Goal: Obtain resource: Download file/media

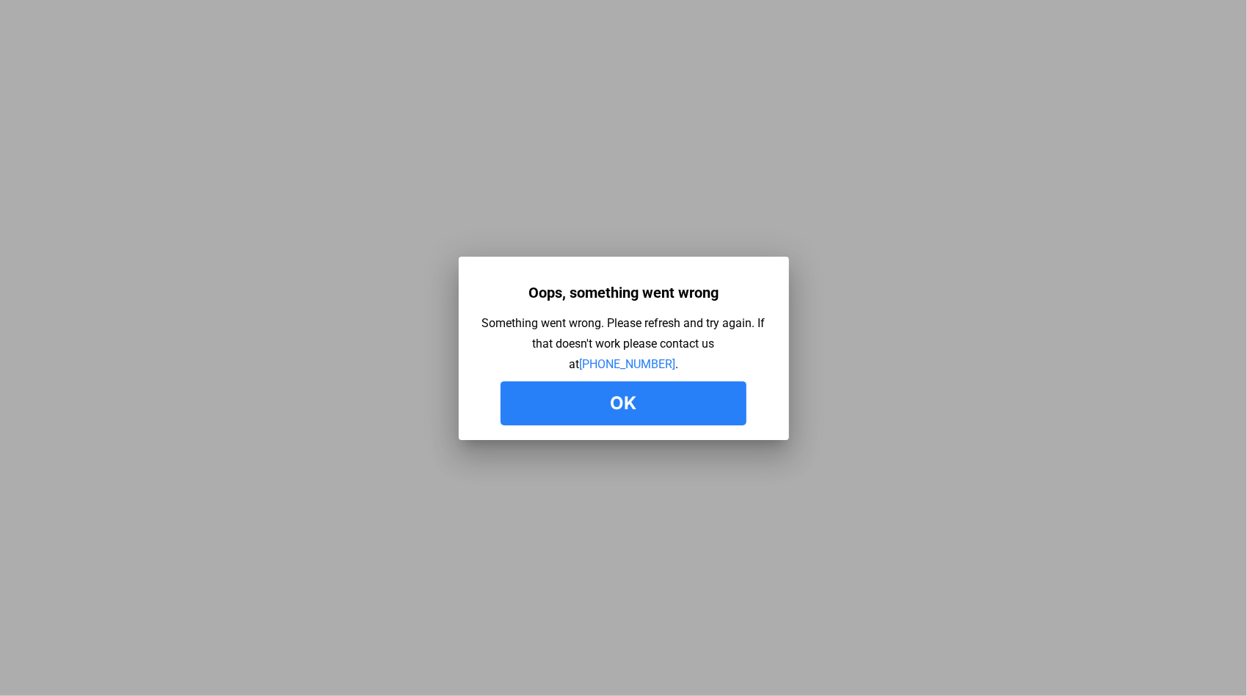
click at [602, 402] on button "Ok" at bounding box center [623, 404] width 246 height 44
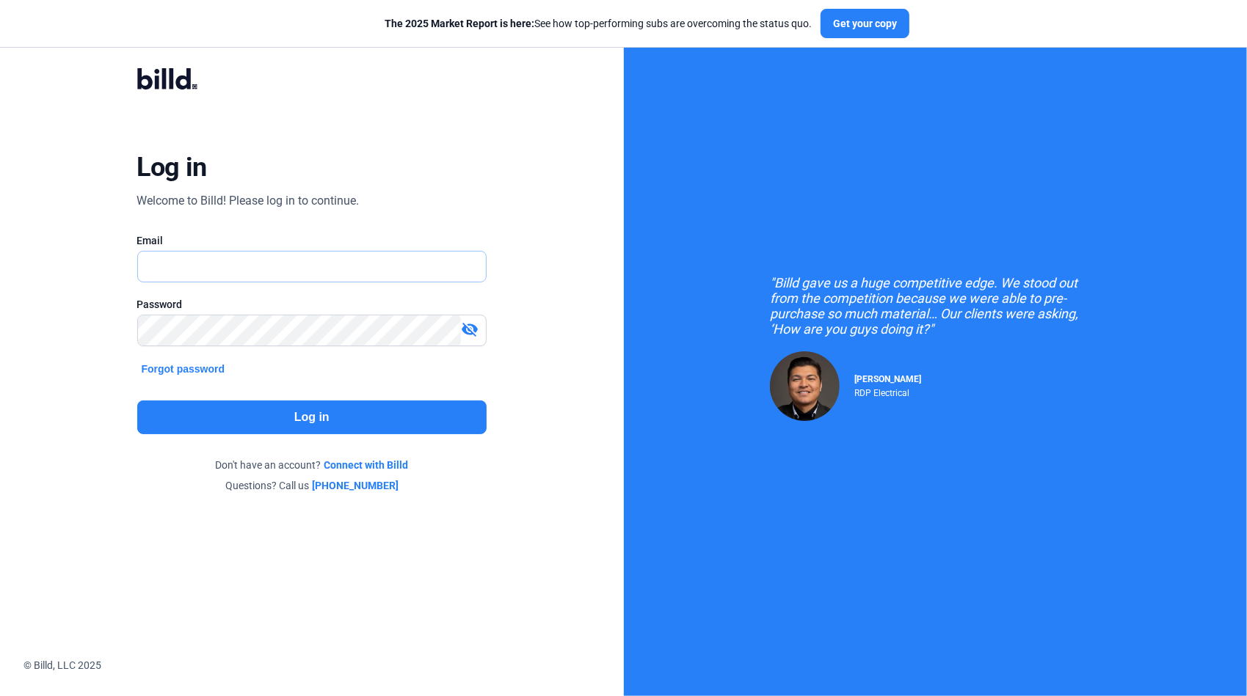
click at [246, 266] on input "text" at bounding box center [304, 267] width 332 height 30
type input "[PERSON_NAME][EMAIL_ADDRESS][DOMAIN_NAME]"
click at [338, 416] on button "Log in" at bounding box center [312, 418] width 350 height 34
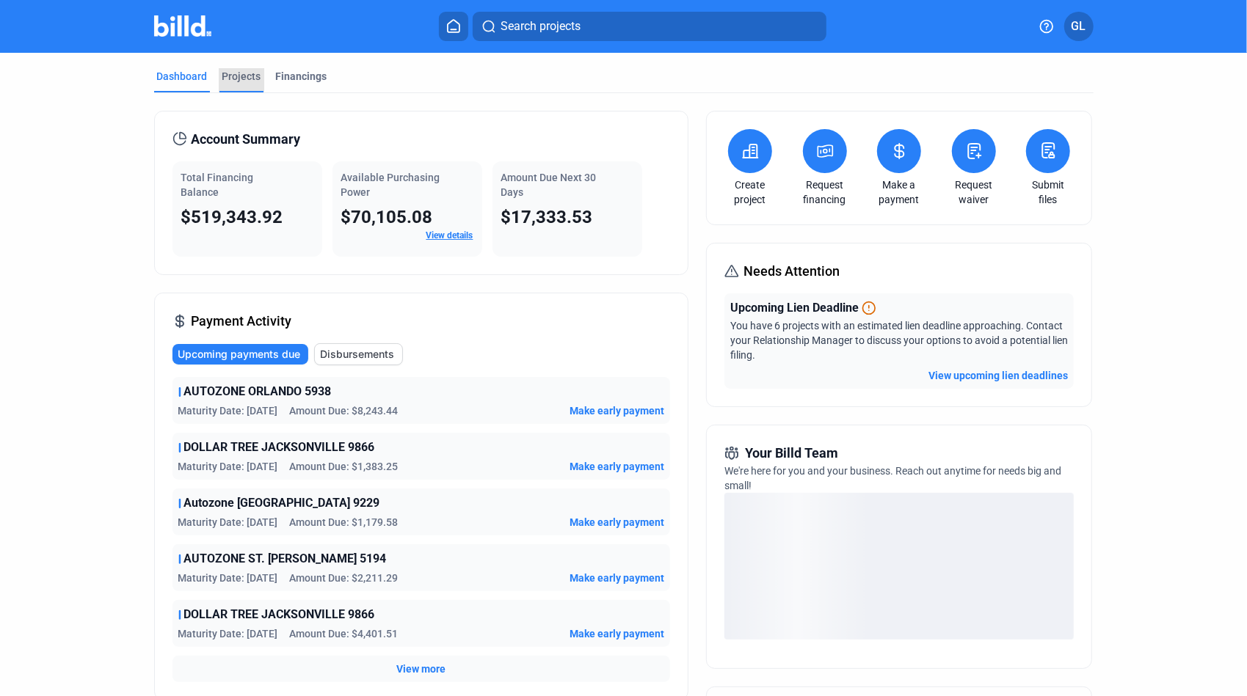
click at [234, 79] on div "Projects" at bounding box center [241, 76] width 39 height 15
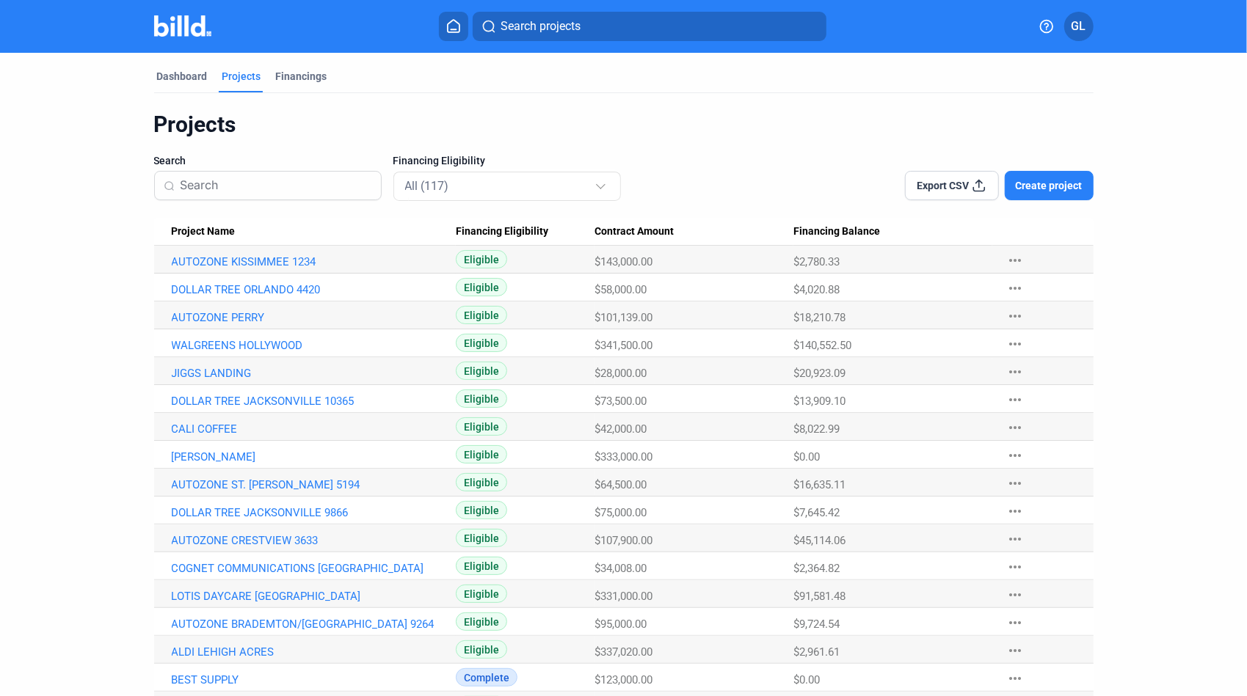
click at [249, 190] on input at bounding box center [277, 185] width 192 height 31
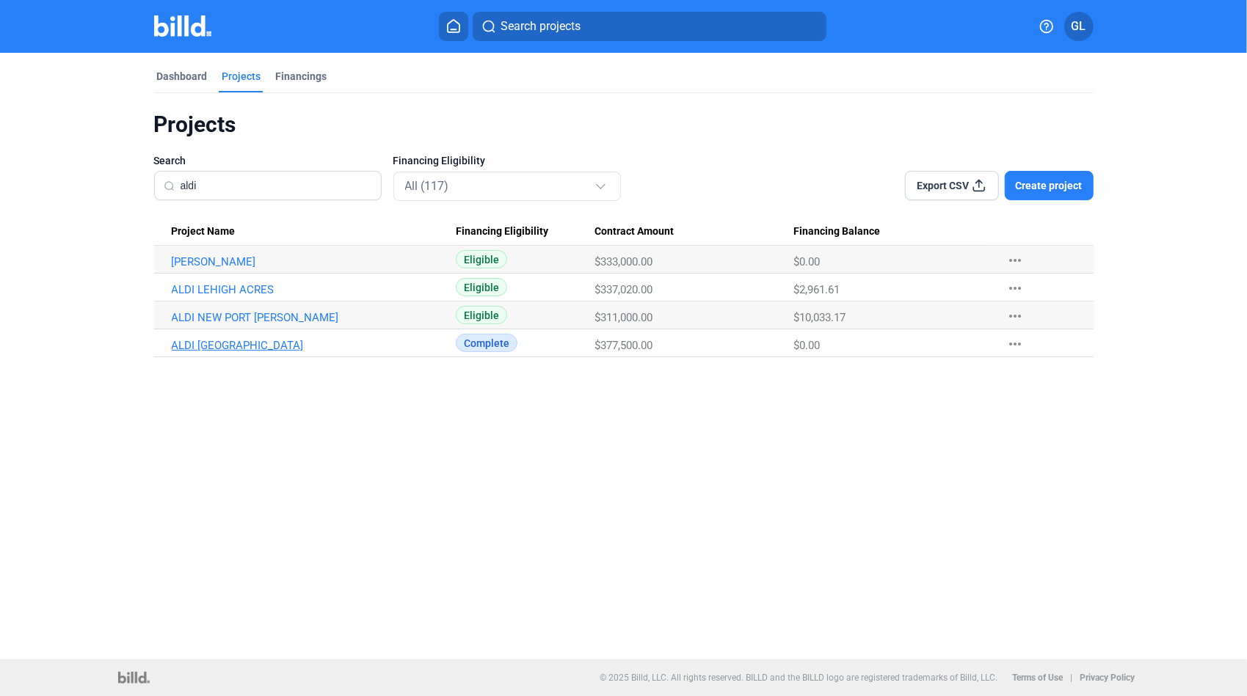
type input "aldi"
click at [205, 346] on link "ALDI AVON PARK" at bounding box center [314, 345] width 284 height 13
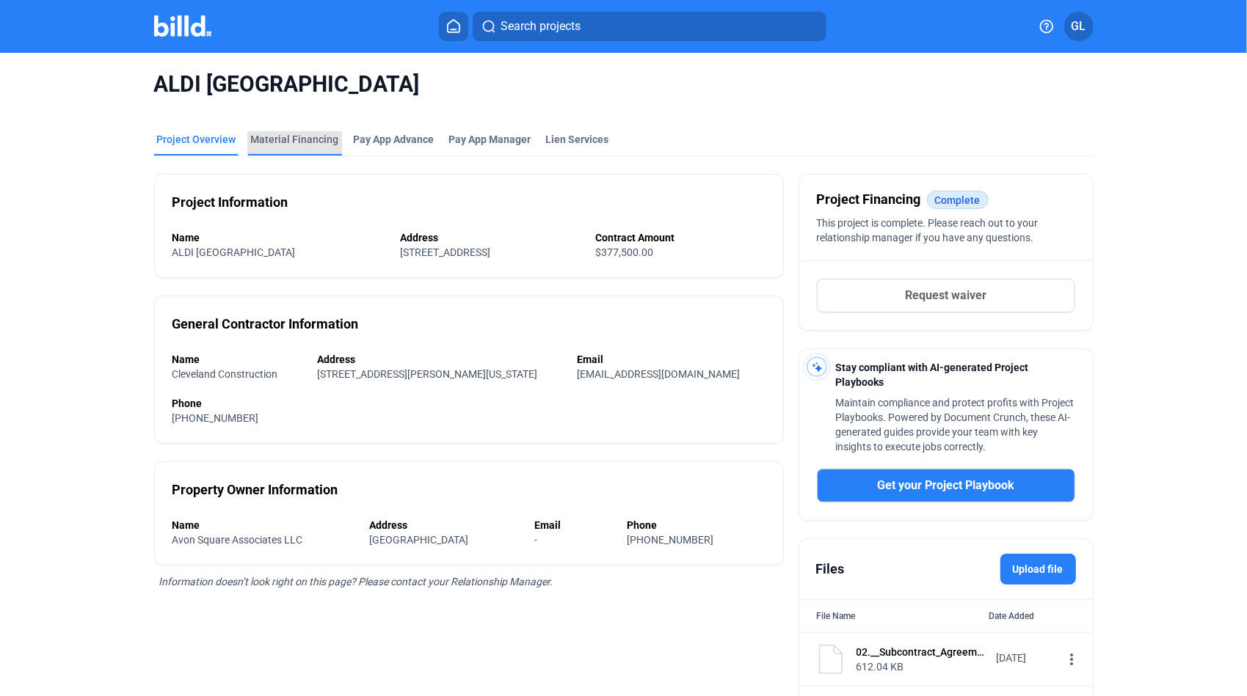
click at [305, 144] on div "Material Financing" at bounding box center [295, 139] width 88 height 15
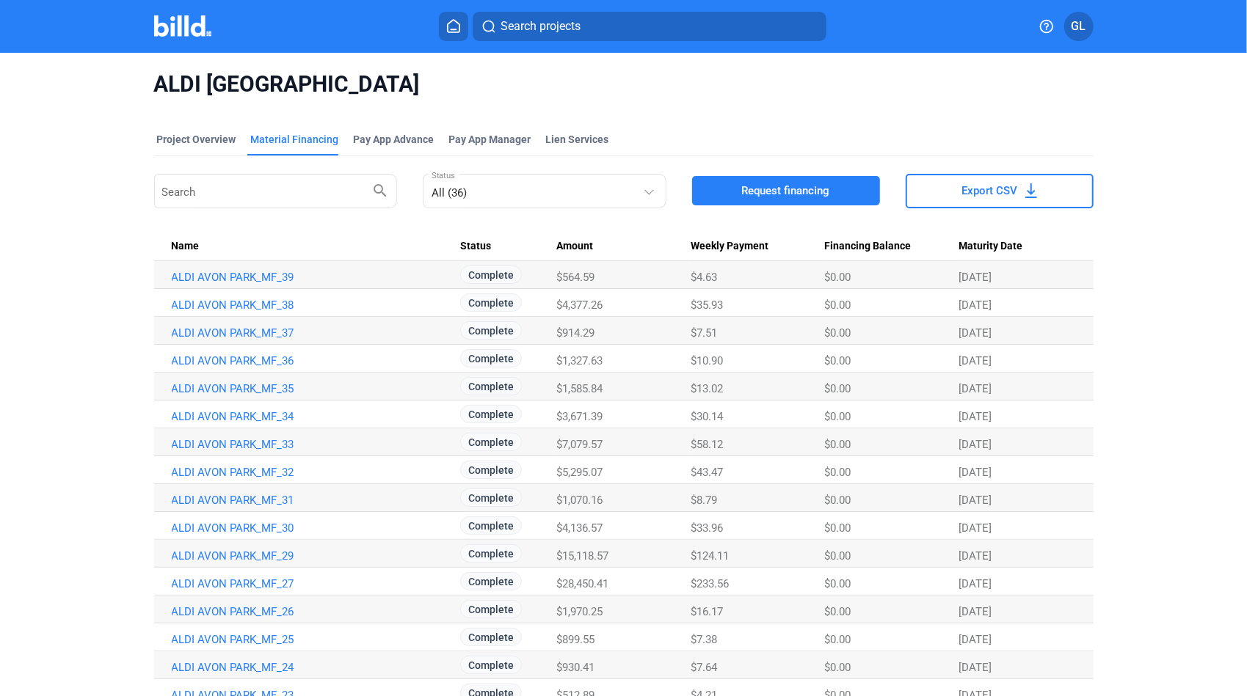
click at [983, 196] on span "Export CSV" at bounding box center [990, 190] width 56 height 15
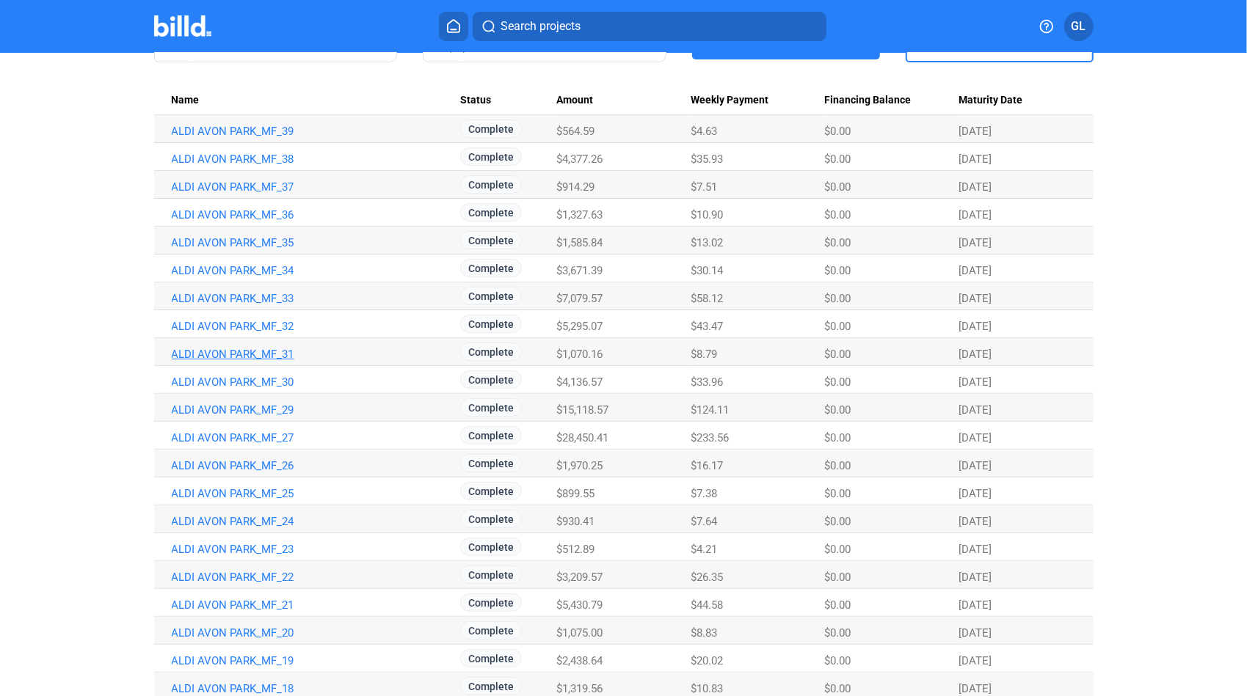
scroll to position [147, 0]
click at [214, 465] on link "ALDI AVON PARK_MF_26" at bounding box center [314, 465] width 284 height 13
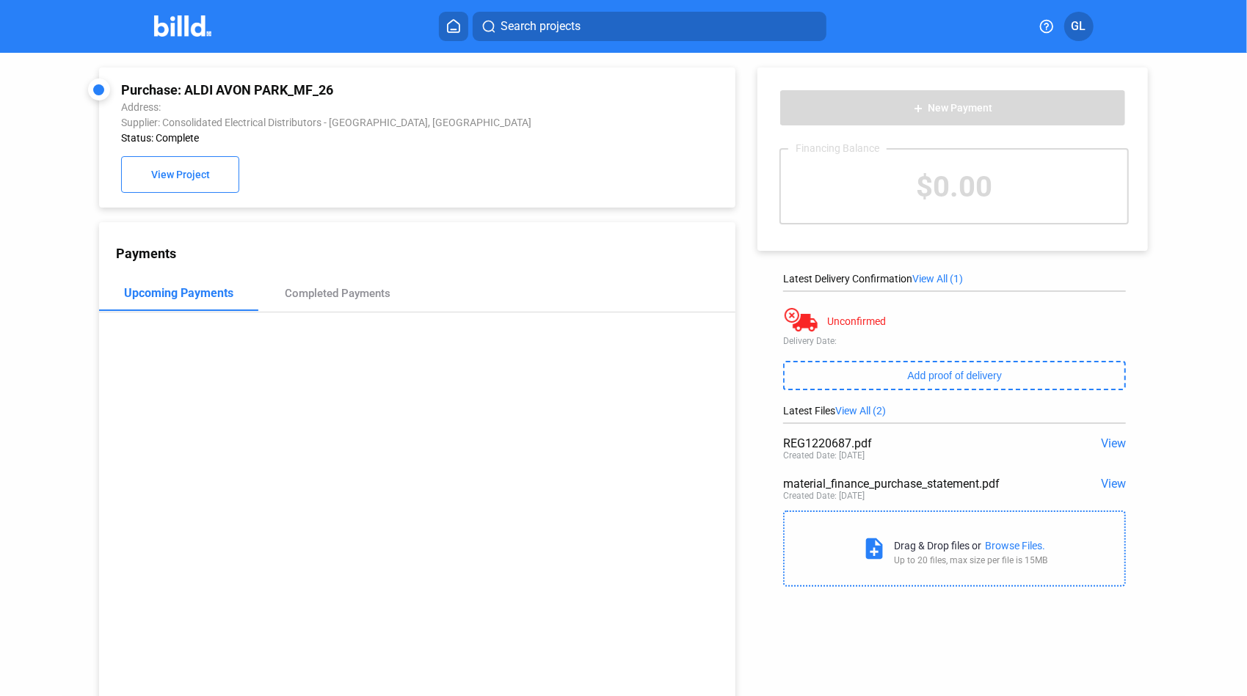
click at [1111, 443] on span "View" at bounding box center [1113, 444] width 25 height 14
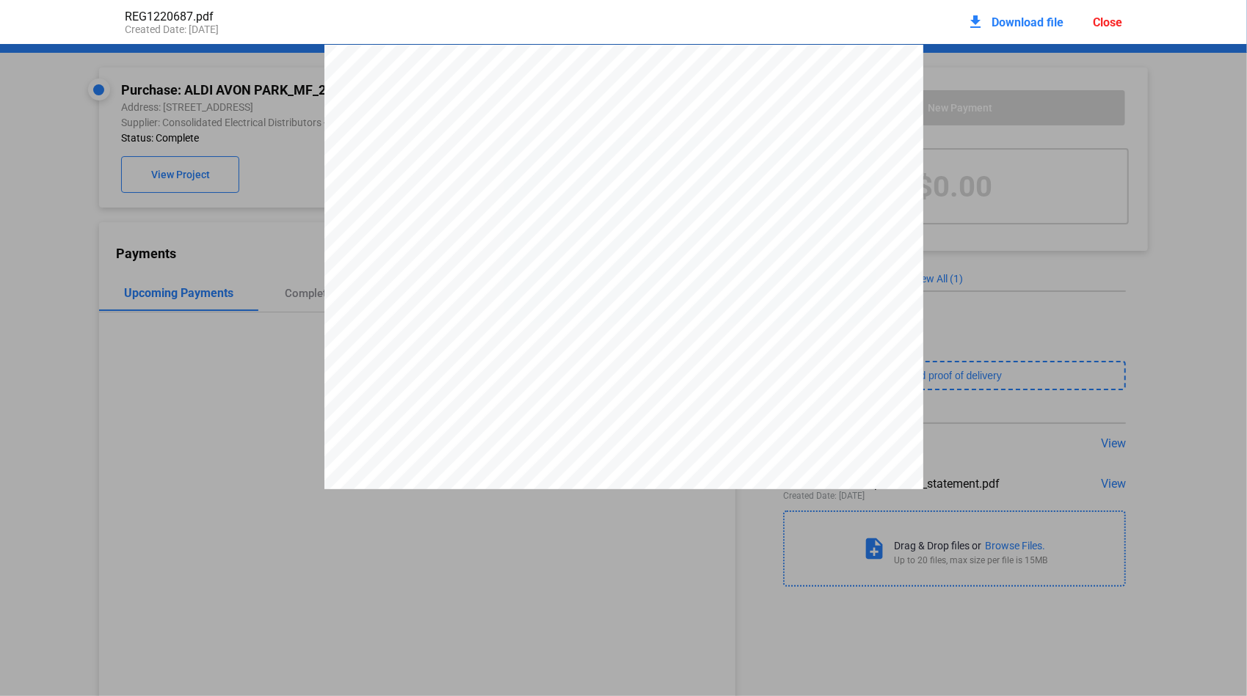
scroll to position [7, 0]
drag, startPoint x: 760, startPoint y: 105, endPoint x: 806, endPoint y: 106, distance: 46.2
click at [807, 106] on span "5617-1220687" at bounding box center [787, 102] width 51 height 9
click at [1099, 18] on div "Close" at bounding box center [1107, 22] width 29 height 14
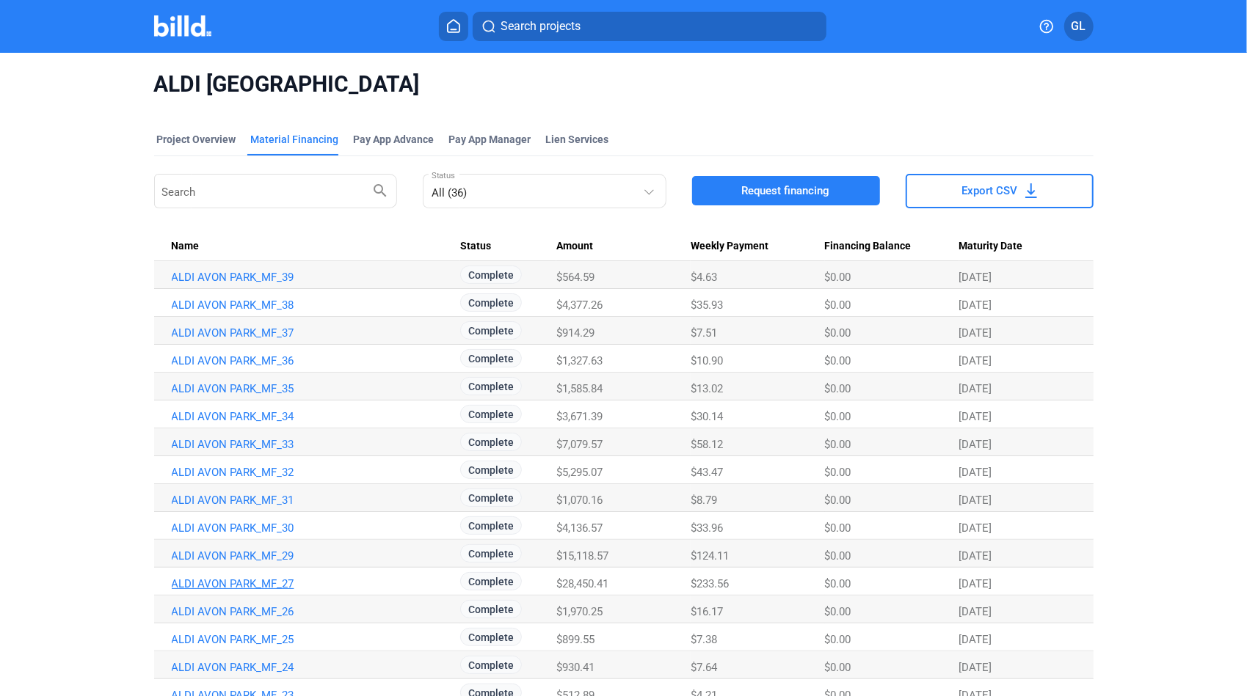
click at [250, 586] on link "ALDI AVON PARK_MF_27" at bounding box center [314, 584] width 284 height 13
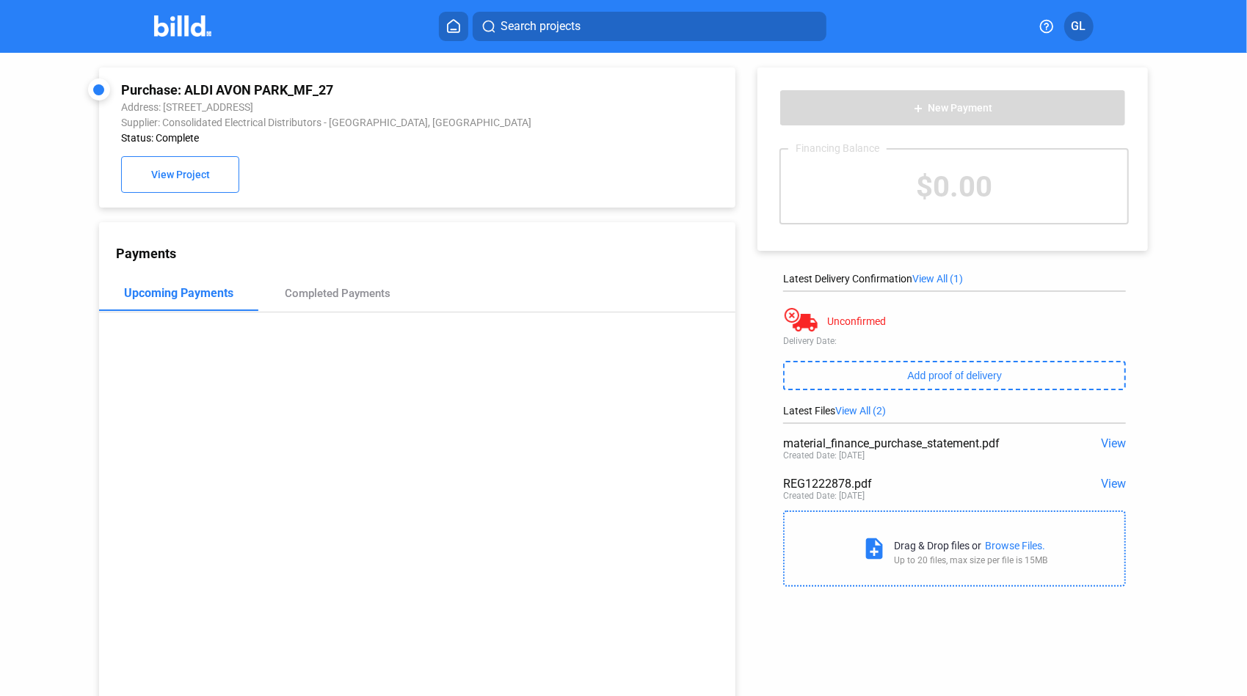
click at [1101, 481] on span "View" at bounding box center [1113, 484] width 25 height 14
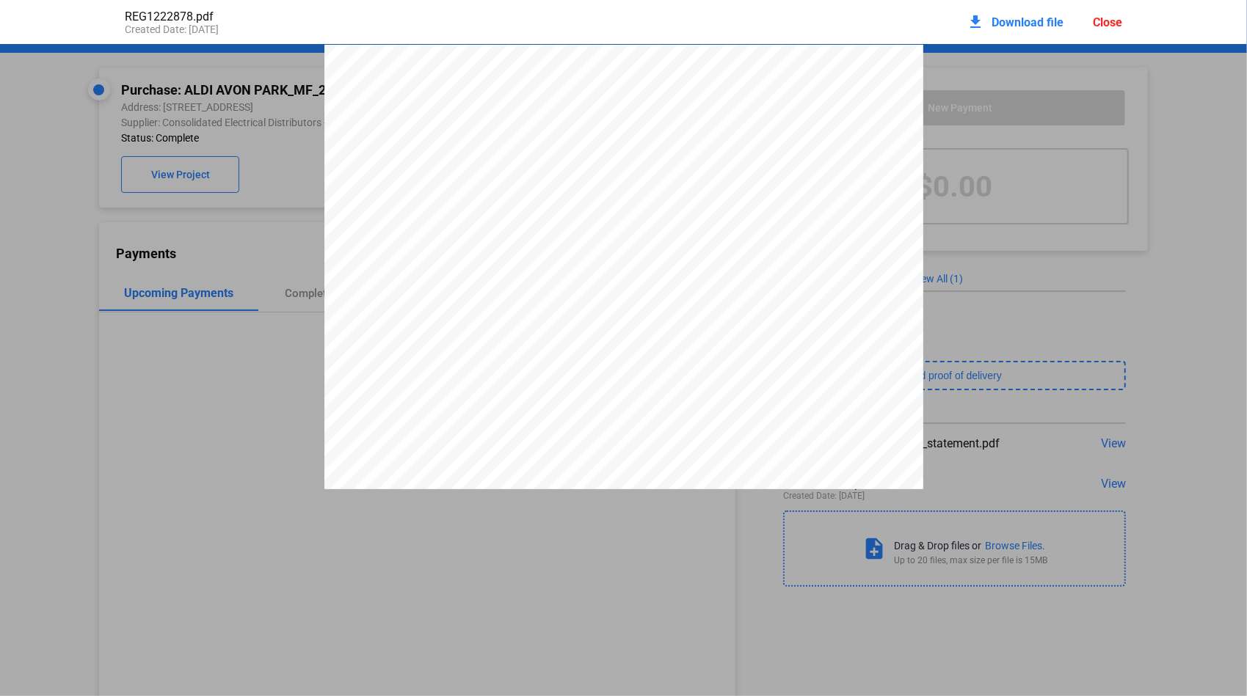
scroll to position [7, 0]
drag, startPoint x: 760, startPoint y: 105, endPoint x: 808, endPoint y: 107, distance: 48.5
click at [808, 106] on span "5617-1222878" at bounding box center [787, 102] width 51 height 9
click at [1103, 21] on div "Close" at bounding box center [1107, 22] width 29 height 14
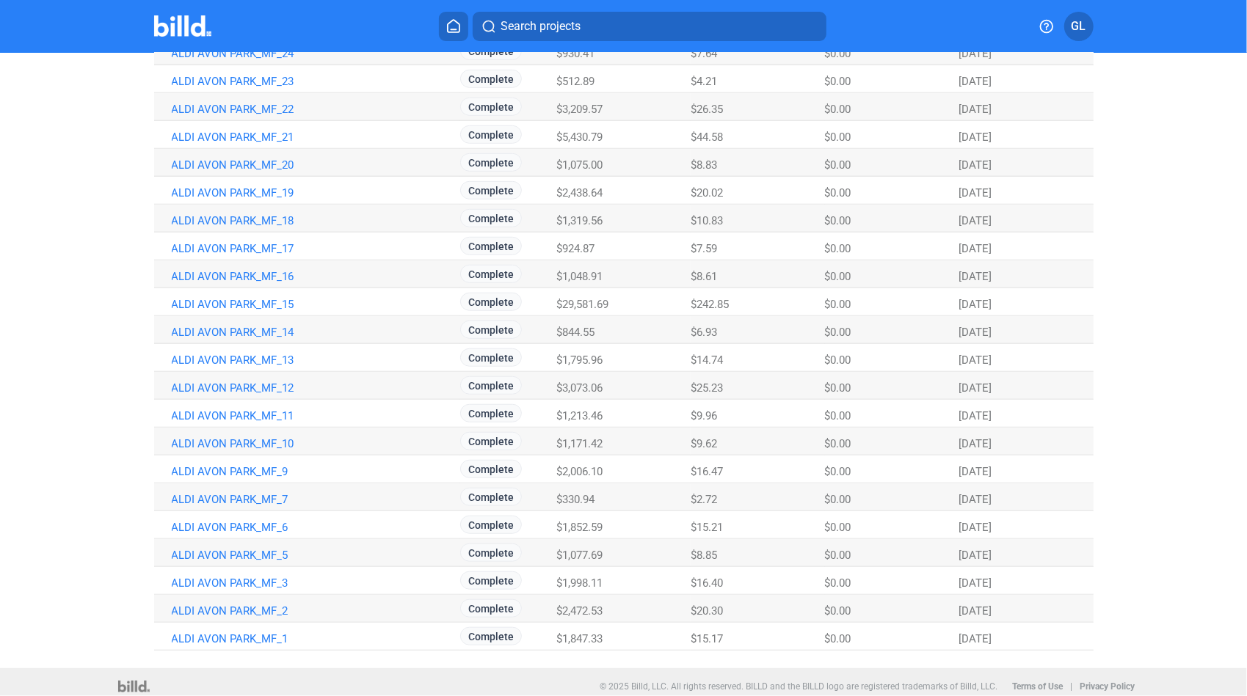
scroll to position [622, 0]
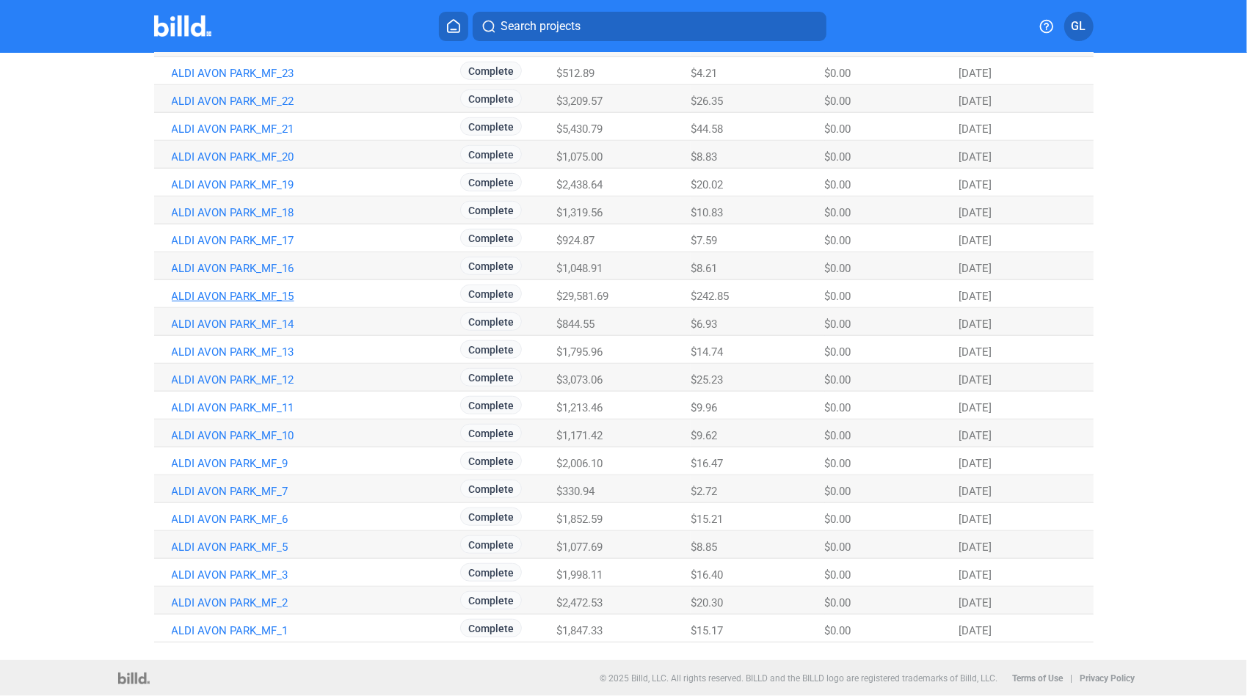
click at [272, 299] on link "ALDI AVON PARK_MF_15" at bounding box center [314, 296] width 284 height 13
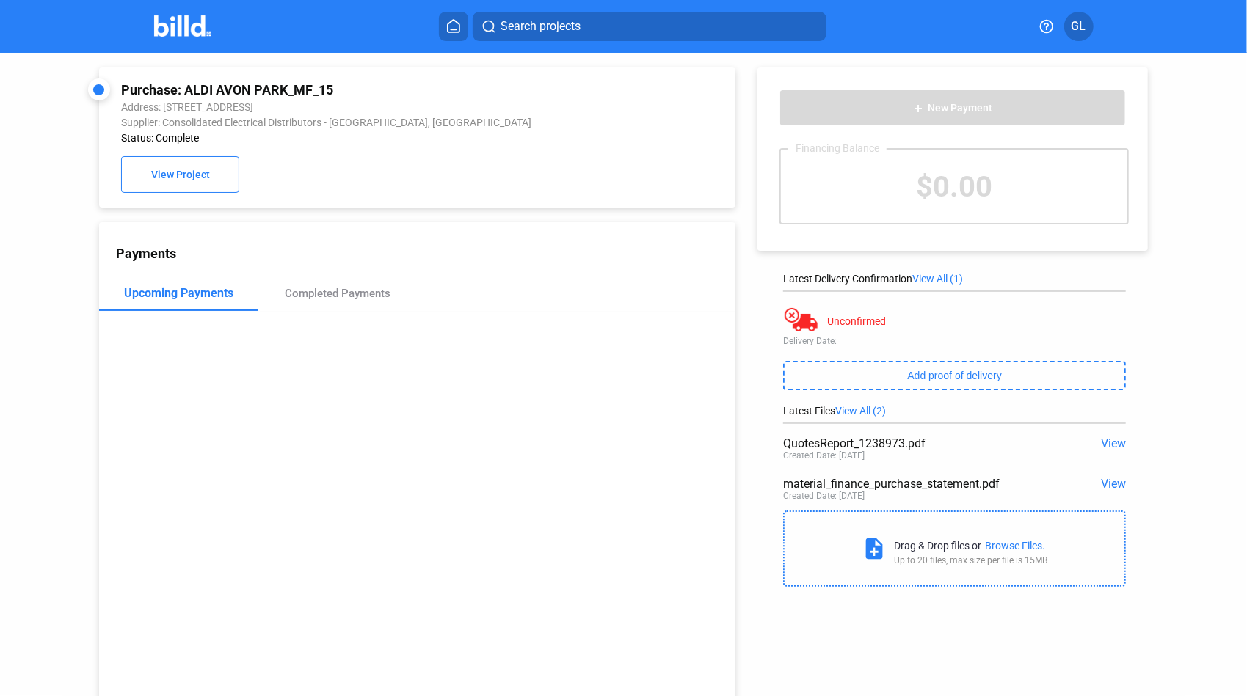
click at [1104, 441] on span "View" at bounding box center [1113, 444] width 25 height 14
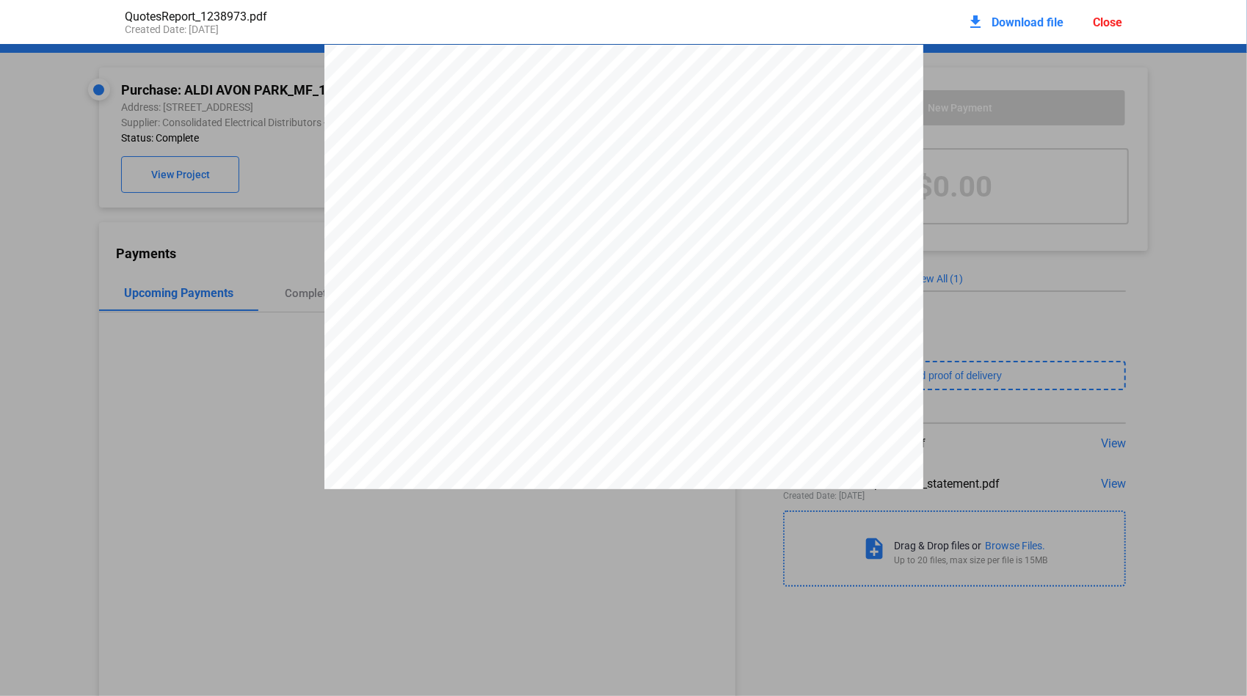
drag, startPoint x: 1112, startPoint y: 15, endPoint x: 1092, endPoint y: 18, distance: 19.9
click at [1111, 15] on div "Close" at bounding box center [1107, 22] width 29 height 14
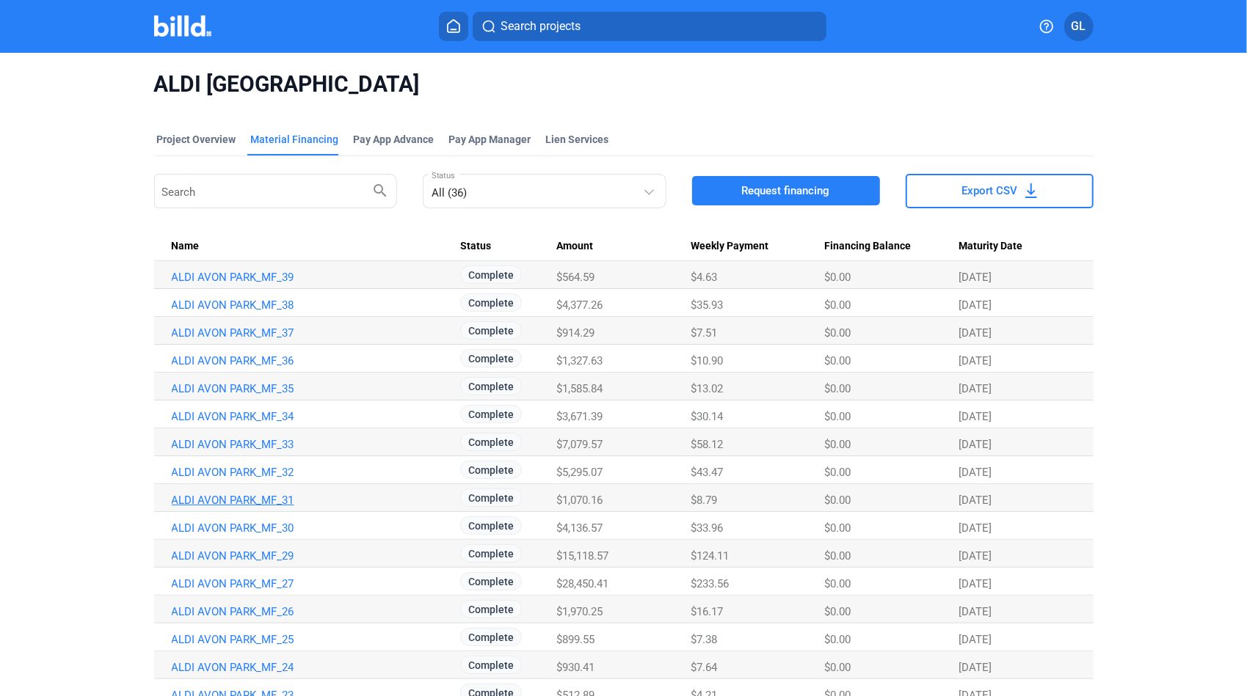
click at [254, 495] on link "ALDI AVON PARK_MF_31" at bounding box center [314, 500] width 284 height 13
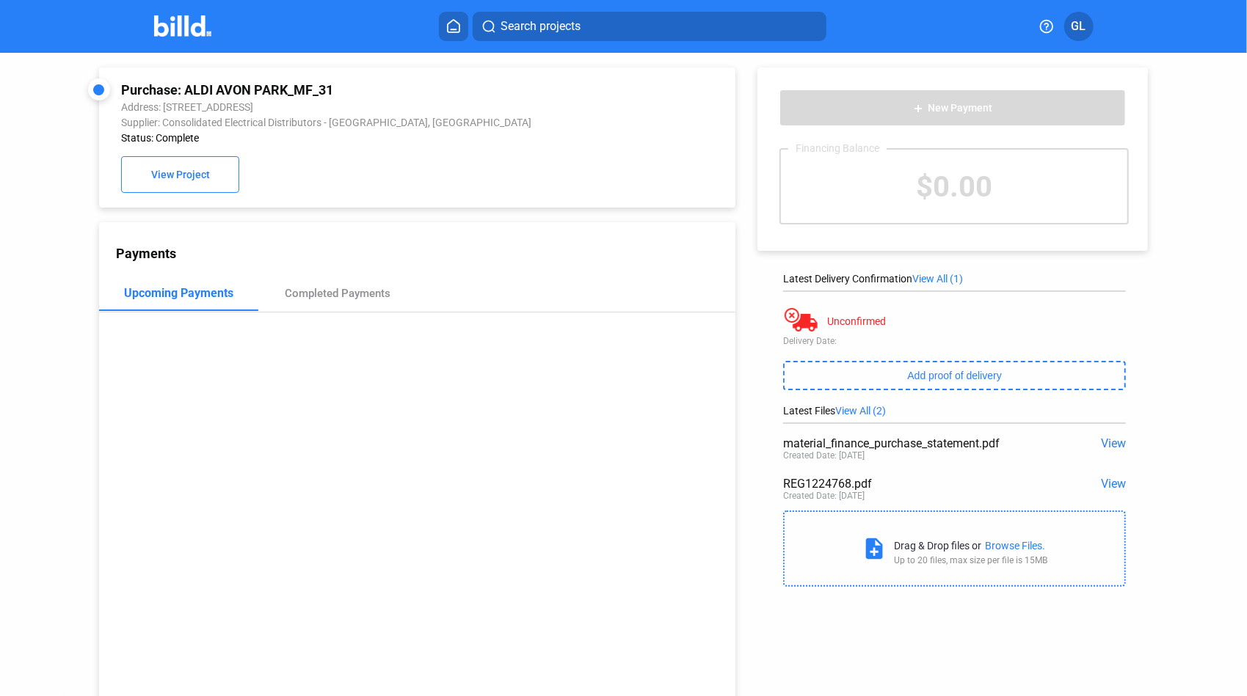
click at [1107, 483] on span "View" at bounding box center [1113, 484] width 25 height 14
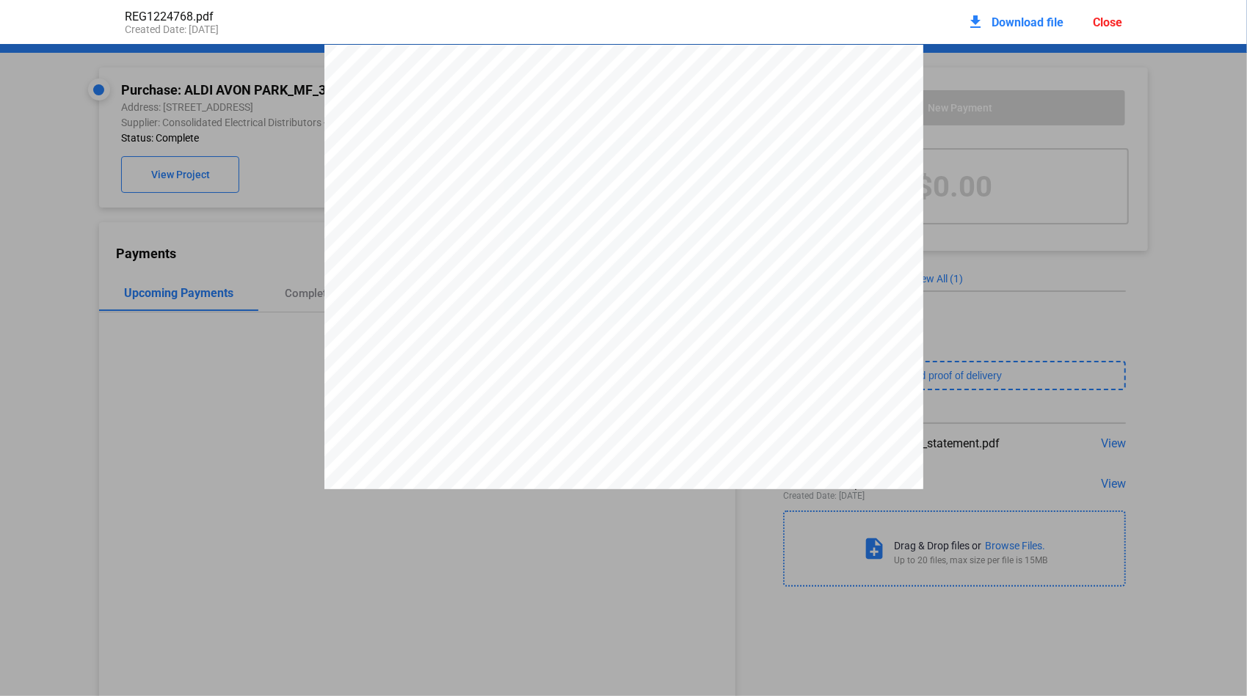
scroll to position [7, 0]
drag, startPoint x: 759, startPoint y: 108, endPoint x: 809, endPoint y: 109, distance: 49.9
click at [809, 106] on span "5617-1224768" at bounding box center [787, 102] width 51 height 9
drag, startPoint x: 809, startPoint y: 109, endPoint x: 798, endPoint y: 109, distance: 10.3
click at [1098, 21] on div "Close" at bounding box center [1107, 22] width 29 height 14
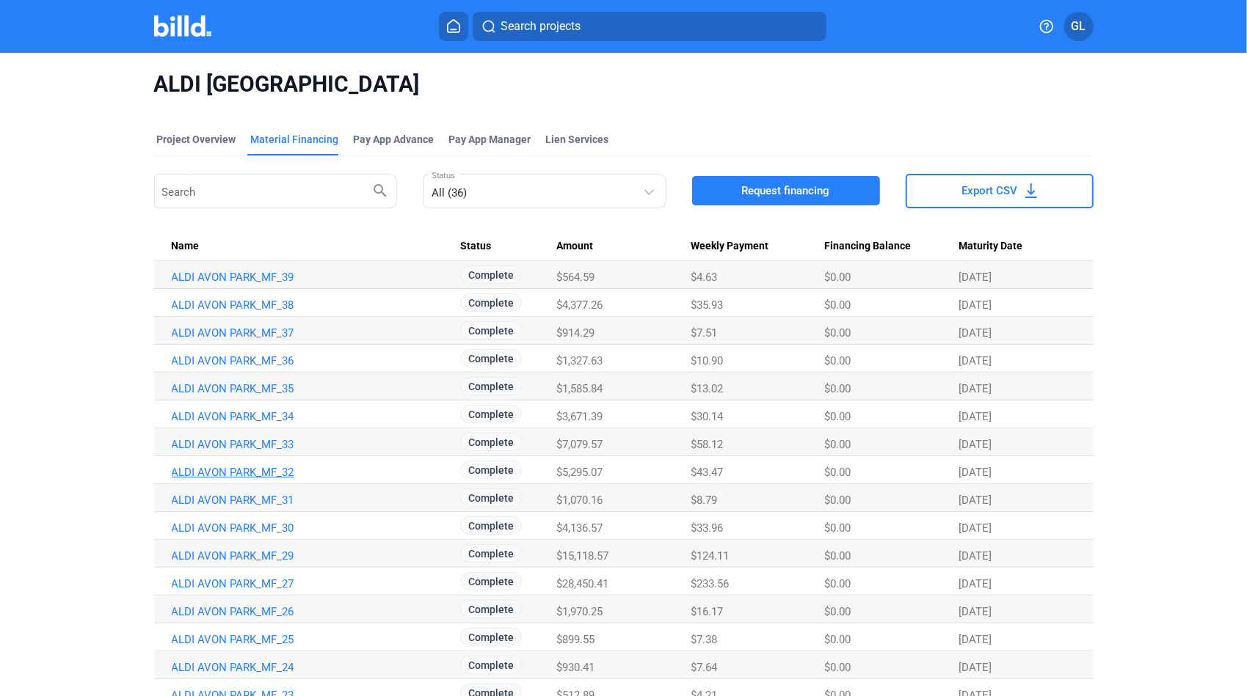
click at [219, 474] on link "ALDI AVON PARK_MF_32" at bounding box center [314, 472] width 284 height 13
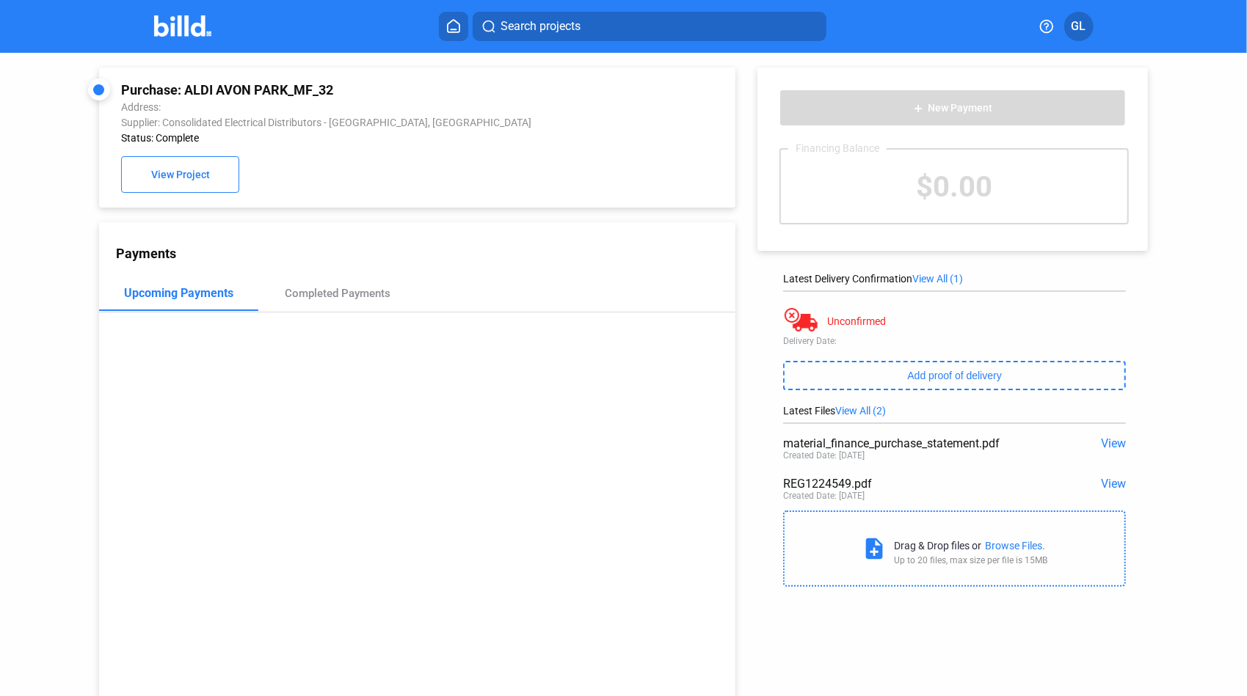
click at [1108, 484] on span "View" at bounding box center [1113, 484] width 25 height 14
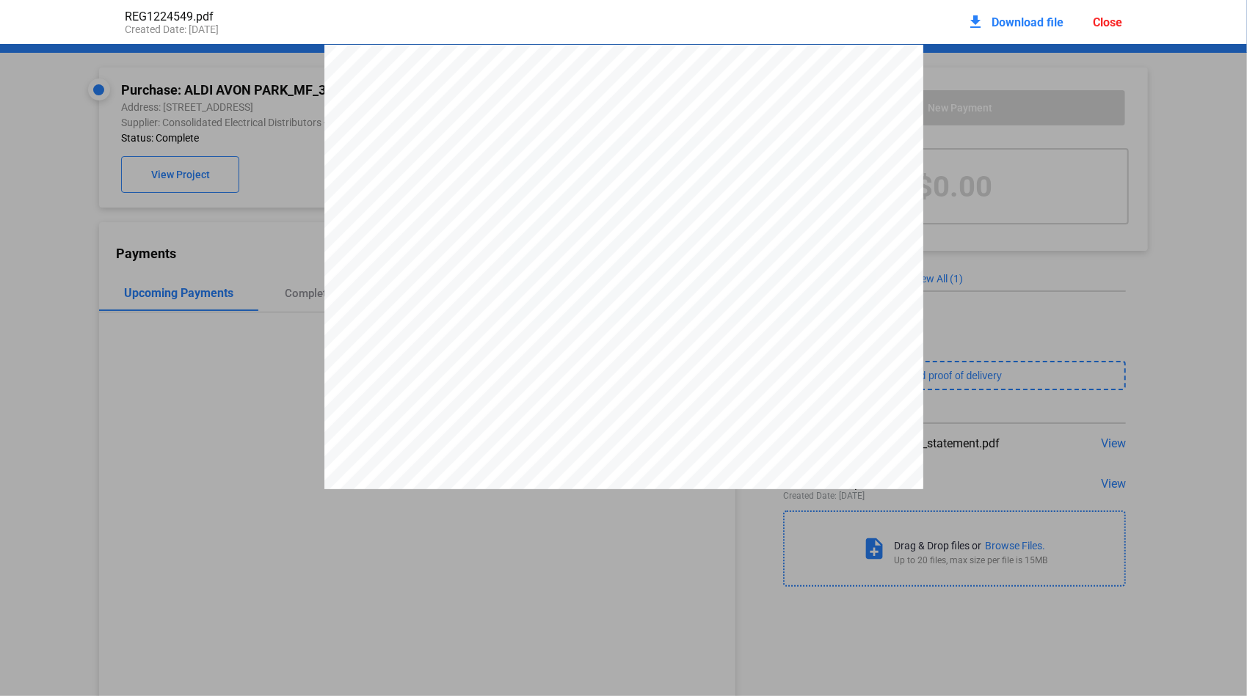
scroll to position [7, 0]
drag, startPoint x: 760, startPoint y: 107, endPoint x: 809, endPoint y: 107, distance: 49.9
click at [809, 106] on span "5617-1224549" at bounding box center [787, 102] width 51 height 9
drag, startPoint x: 809, startPoint y: 107, endPoint x: 801, endPoint y: 106, distance: 8.2
drag, startPoint x: 1108, startPoint y: 16, endPoint x: 1090, endPoint y: 16, distance: 18.3
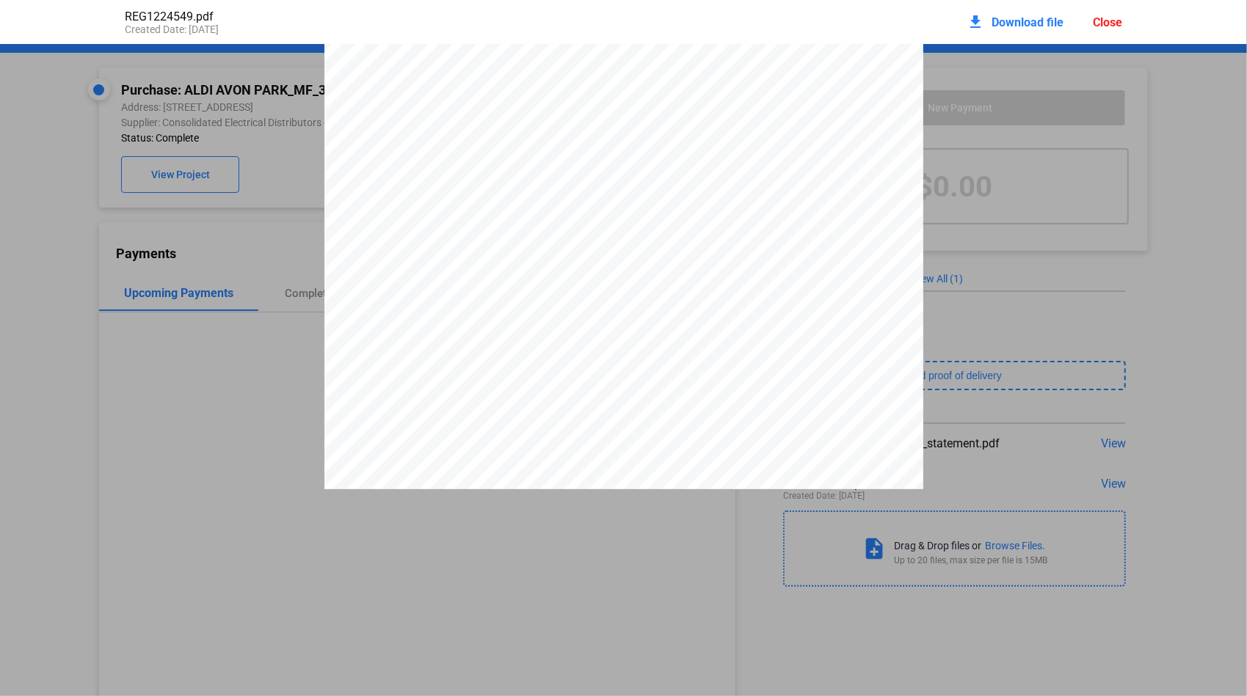
click at [1104, 17] on div "Close" at bounding box center [1107, 22] width 29 height 14
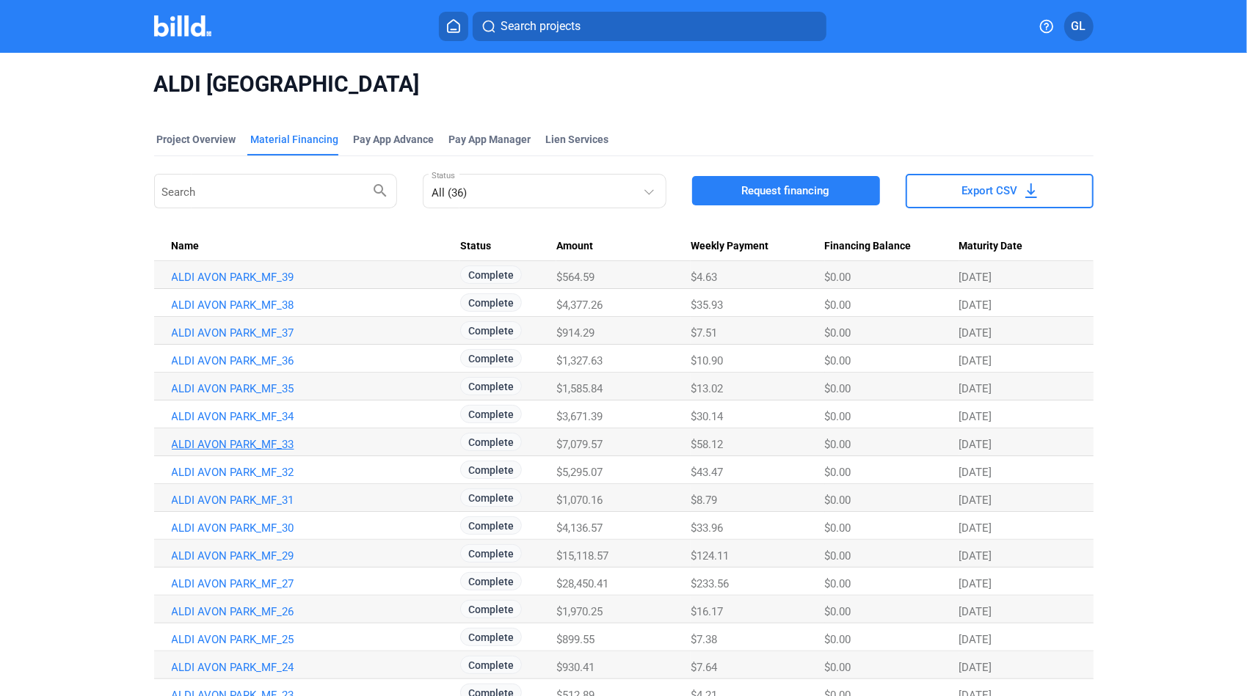
click at [244, 449] on link "ALDI AVON PARK_MF_33" at bounding box center [314, 444] width 284 height 13
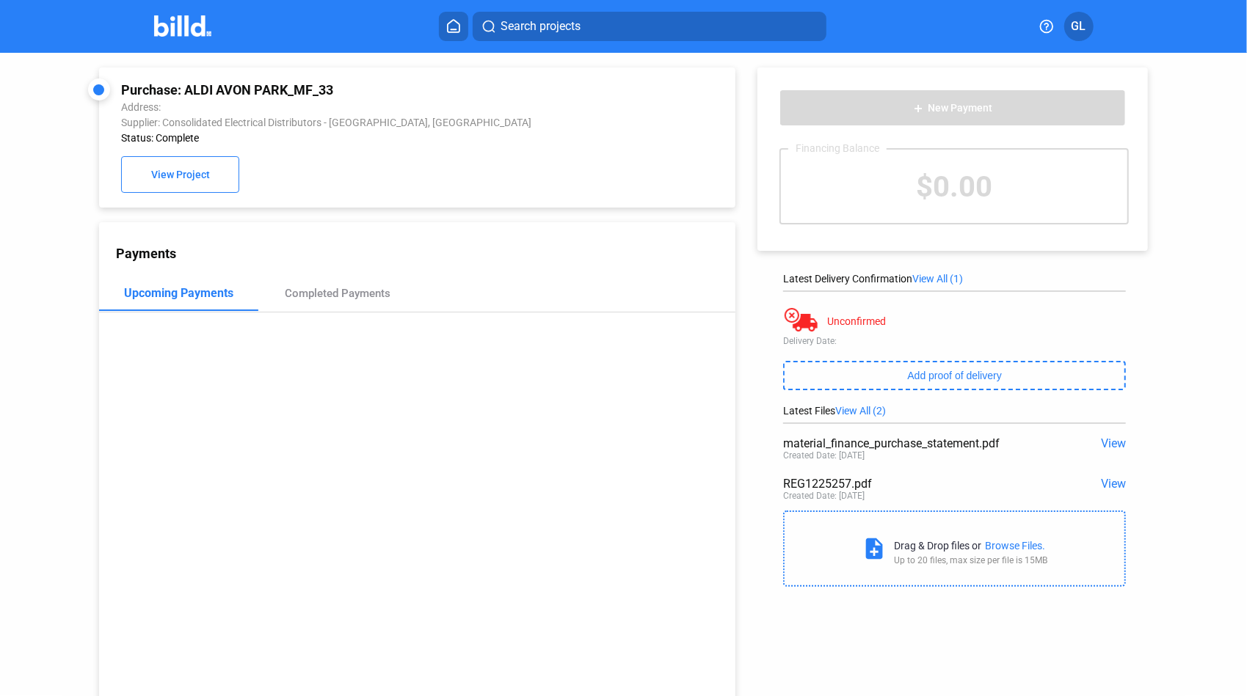
click at [1104, 486] on span "View" at bounding box center [1113, 484] width 25 height 14
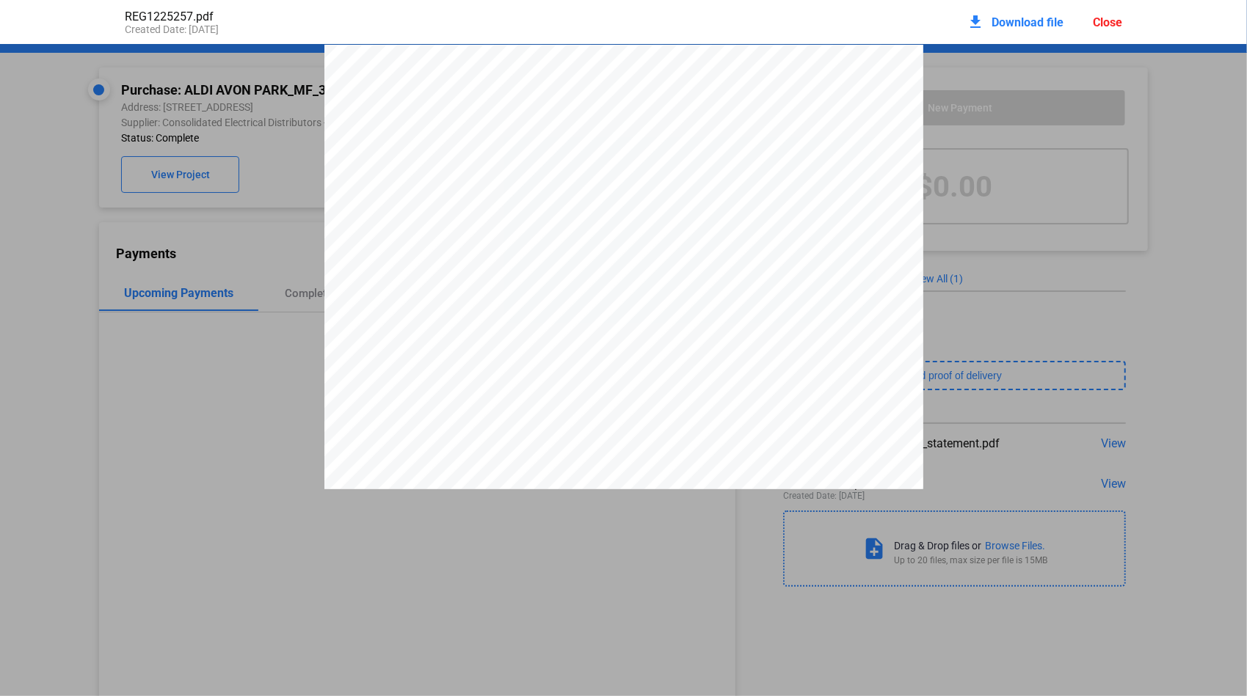
scroll to position [7, 0]
drag, startPoint x: 760, startPoint y: 106, endPoint x: 809, endPoint y: 109, distance: 48.5
click at [809, 106] on span "5617-1225257" at bounding box center [787, 102] width 51 height 9
click at [1102, 25] on div "Close" at bounding box center [1107, 22] width 29 height 14
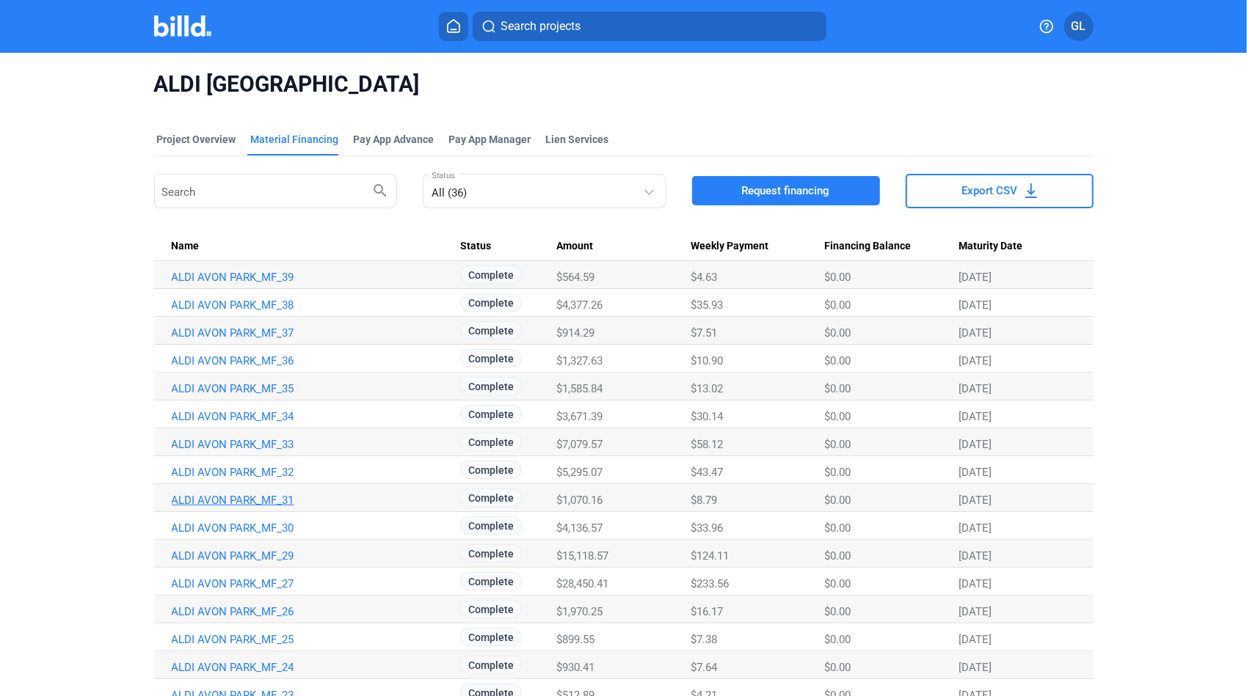
click at [273, 501] on link "ALDI AVON PARK_MF_31" at bounding box center [314, 500] width 284 height 13
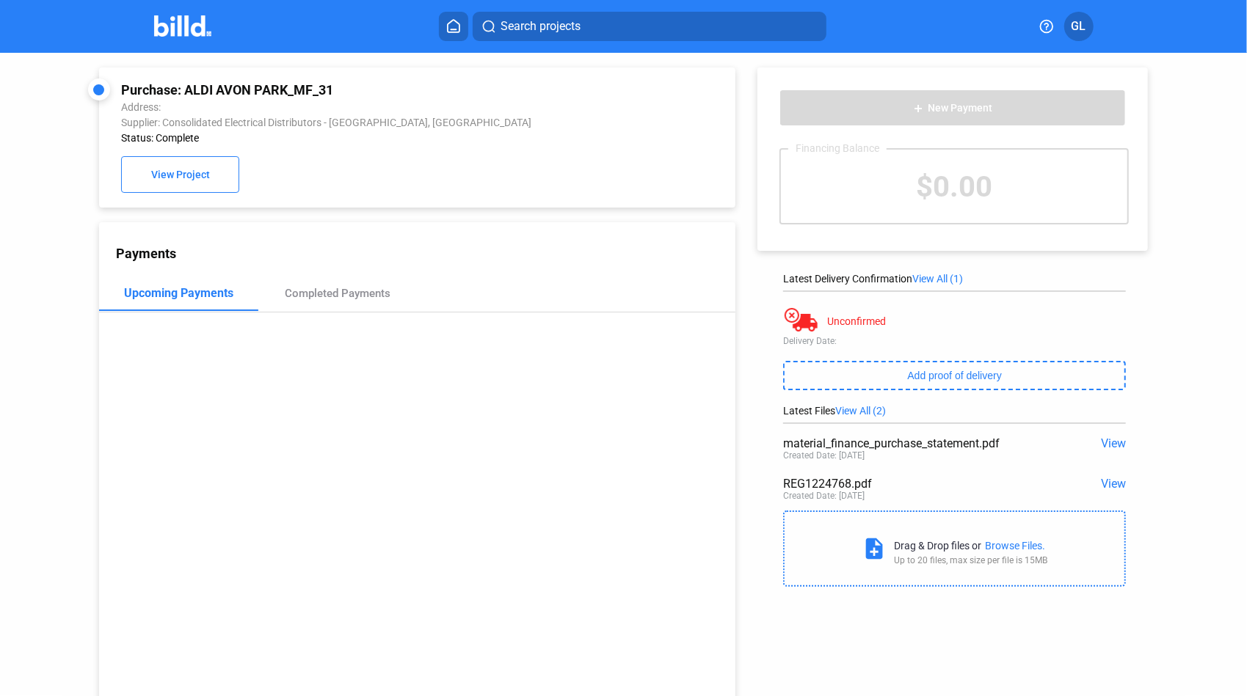
click at [1115, 489] on span "View" at bounding box center [1113, 484] width 25 height 14
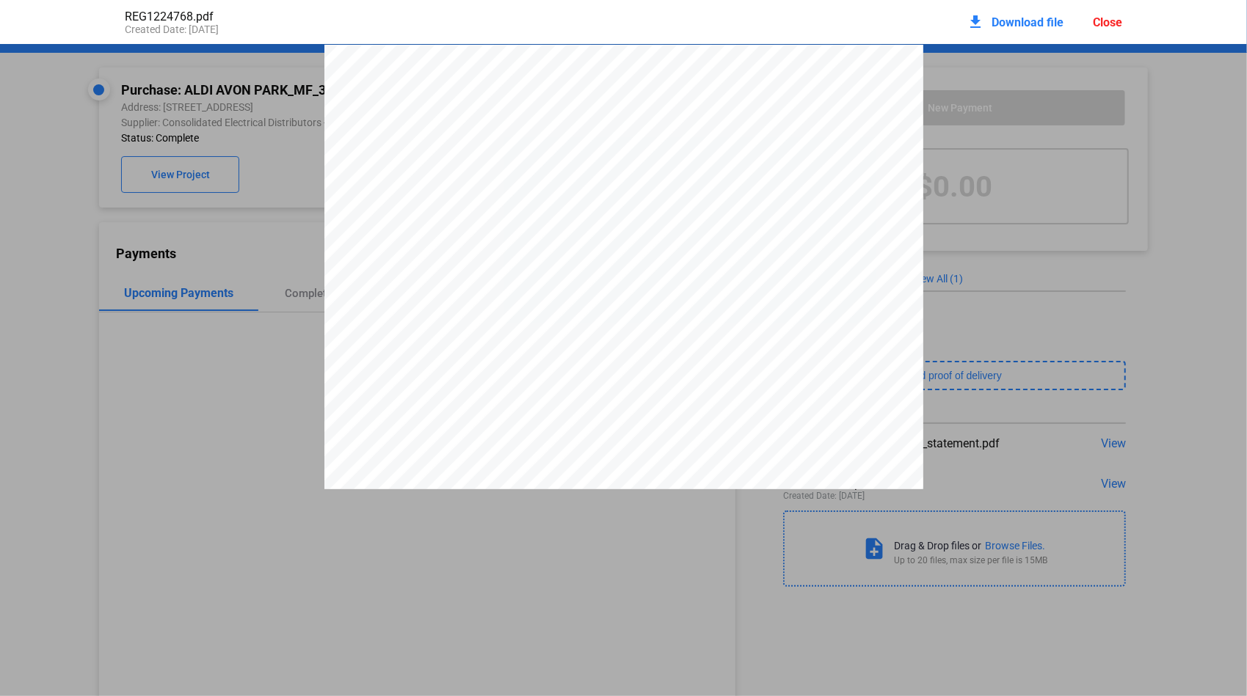
click at [1092, 18] on div "download Download file Close" at bounding box center [1044, 22] width 156 height 32
